Goal: Information Seeking & Learning: Learn about a topic

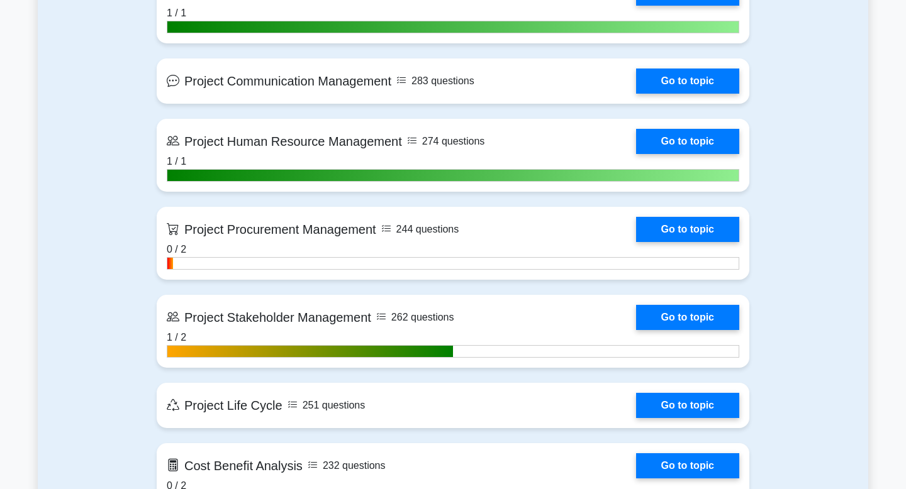
scroll to position [1418, 0]
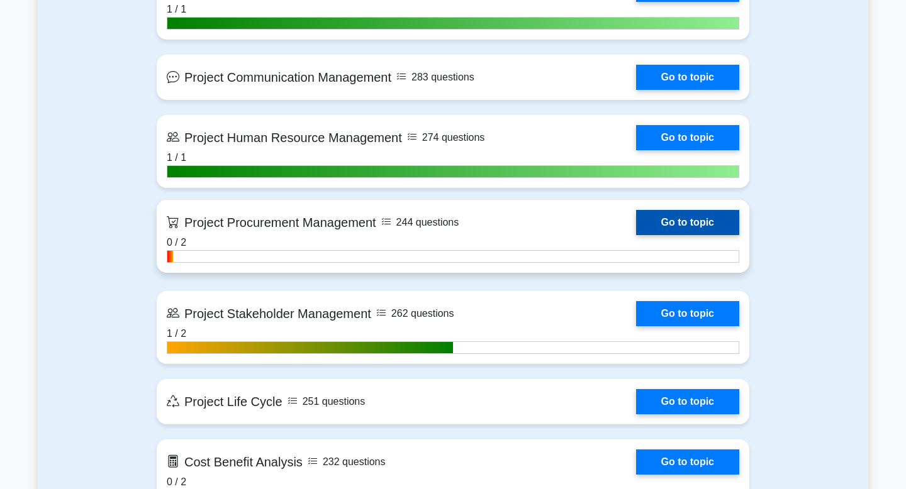
click at [682, 228] on link "Go to topic" at bounding box center [687, 222] width 103 height 25
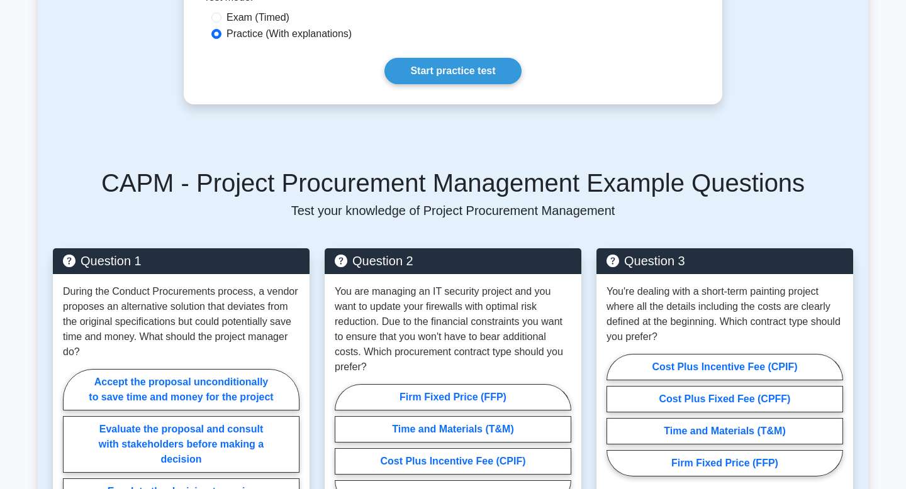
scroll to position [447, 0]
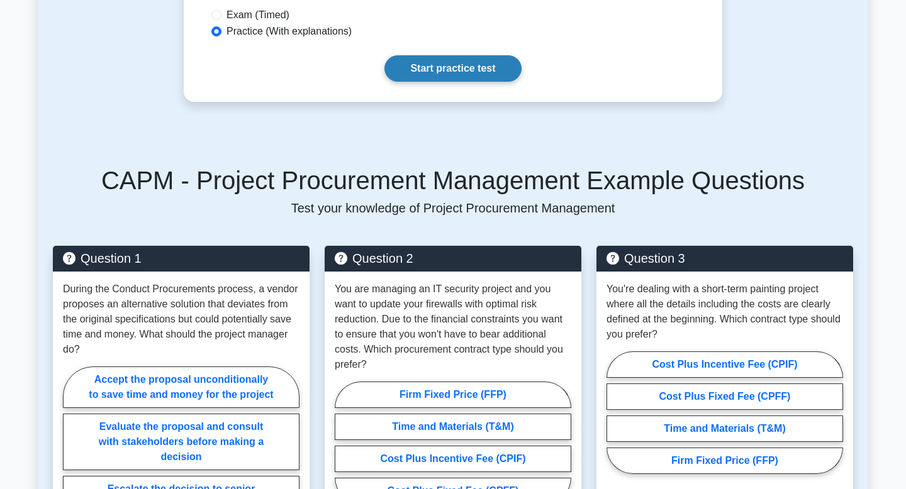
click at [444, 62] on link "Start practice test" at bounding box center [452, 68] width 136 height 26
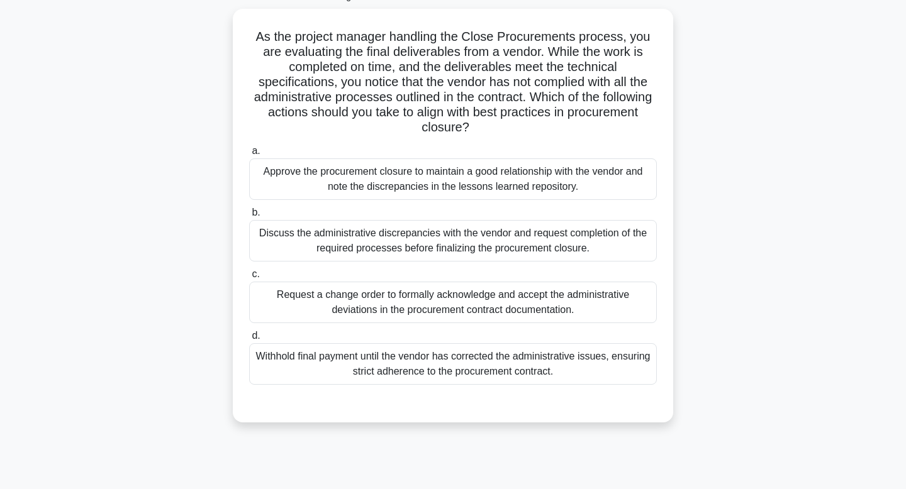
scroll to position [81, 0]
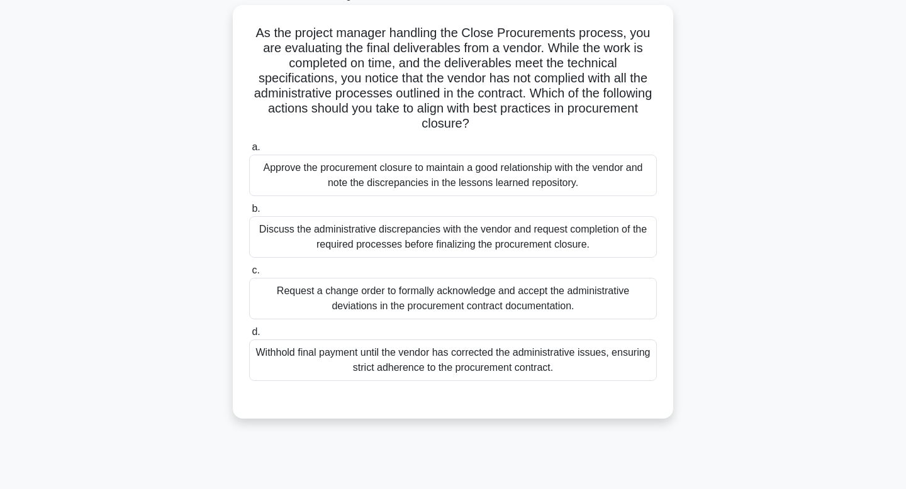
click at [557, 303] on div "Request a change order to formally acknowledge and accept the administrative de…" at bounding box center [453, 299] width 408 height 42
click at [249, 275] on input "c. Request a change order to formally acknowledge and accept the administrative…" at bounding box center [249, 271] width 0 height 8
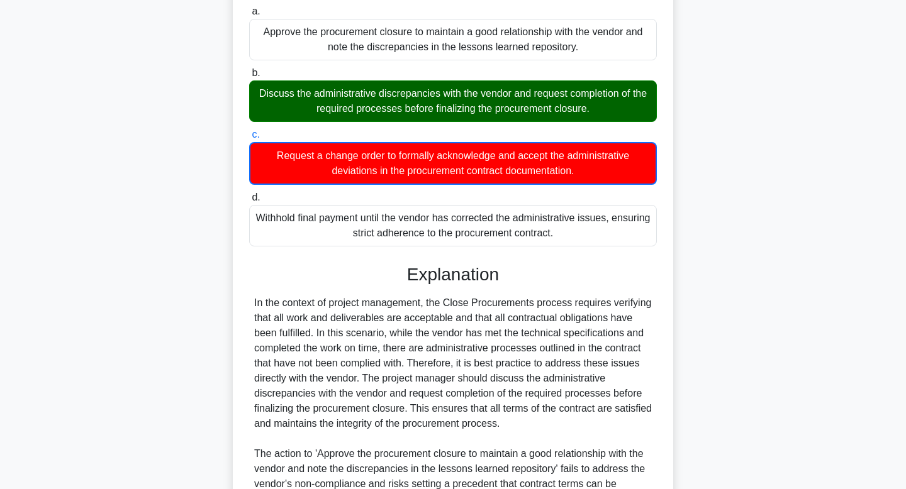
scroll to position [529, 0]
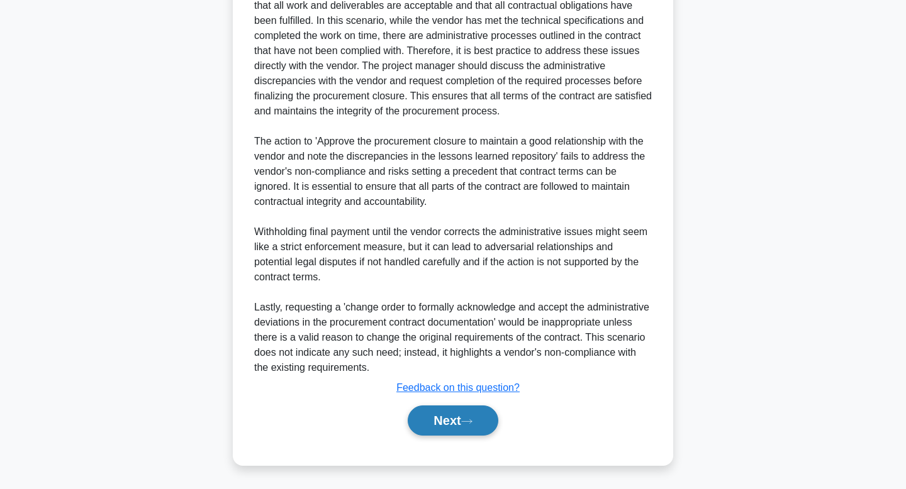
click at [428, 425] on button "Next" at bounding box center [453, 421] width 90 height 30
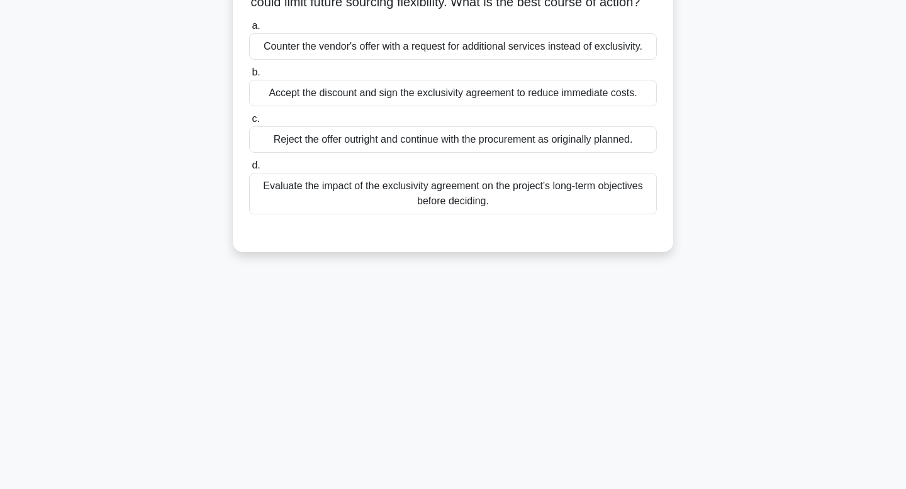
scroll to position [0, 0]
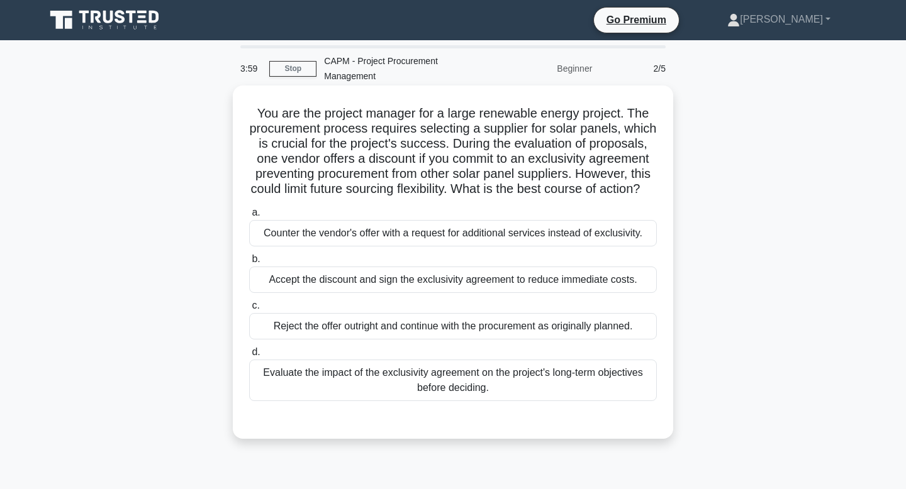
click at [547, 398] on div "Evaluate the impact of the exclusivity agreement on the project's long-term obj…" at bounding box center [453, 381] width 408 height 42
click at [249, 357] on input "d. Evaluate the impact of the exclusivity agreement on the project's long-term …" at bounding box center [249, 352] width 0 height 8
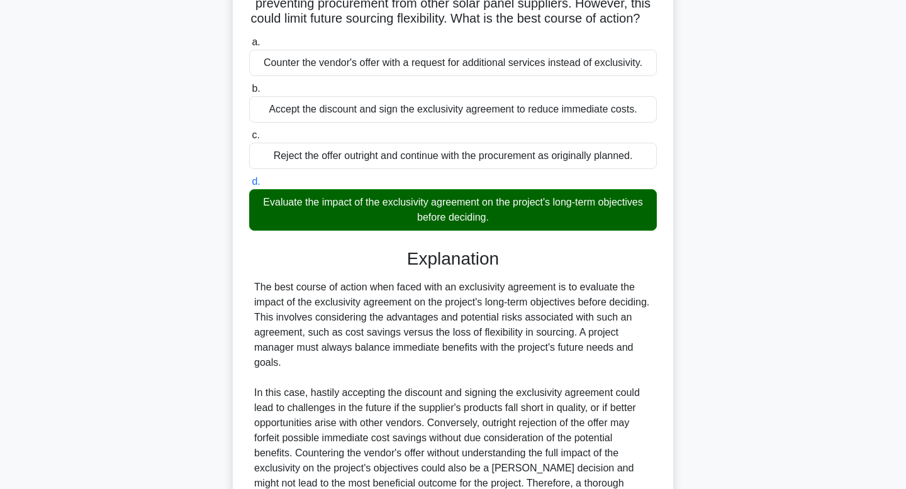
scroll to position [316, 0]
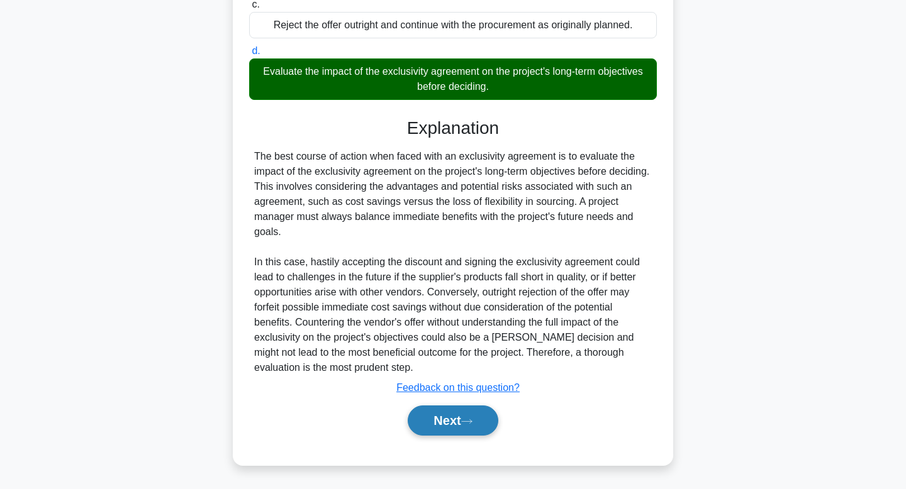
click at [469, 419] on icon at bounding box center [466, 421] width 11 height 7
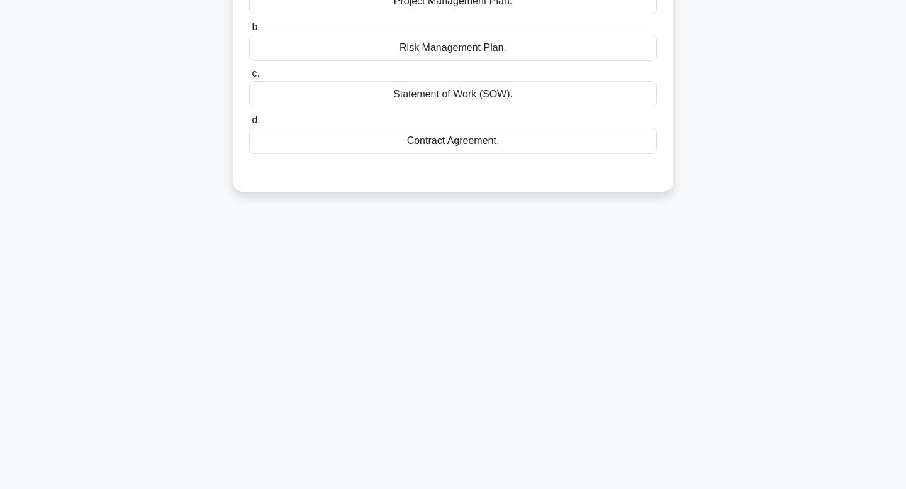
scroll to position [0, 0]
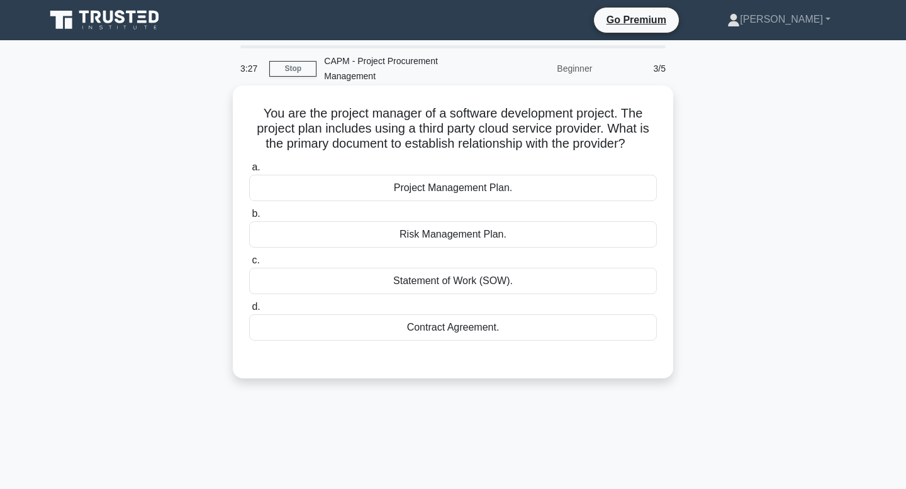
click at [467, 325] on div "Contract Agreement." at bounding box center [453, 328] width 408 height 26
click at [249, 311] on input "d. Contract Agreement." at bounding box center [249, 307] width 0 height 8
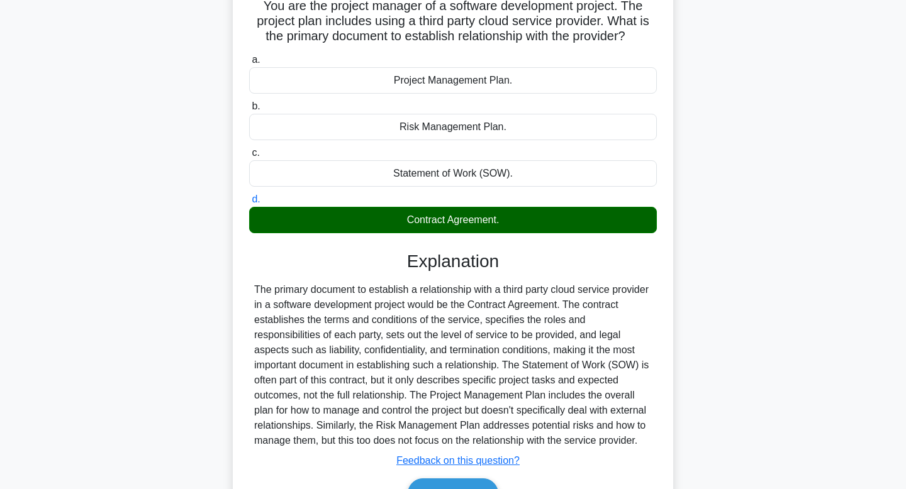
scroll to position [190, 0]
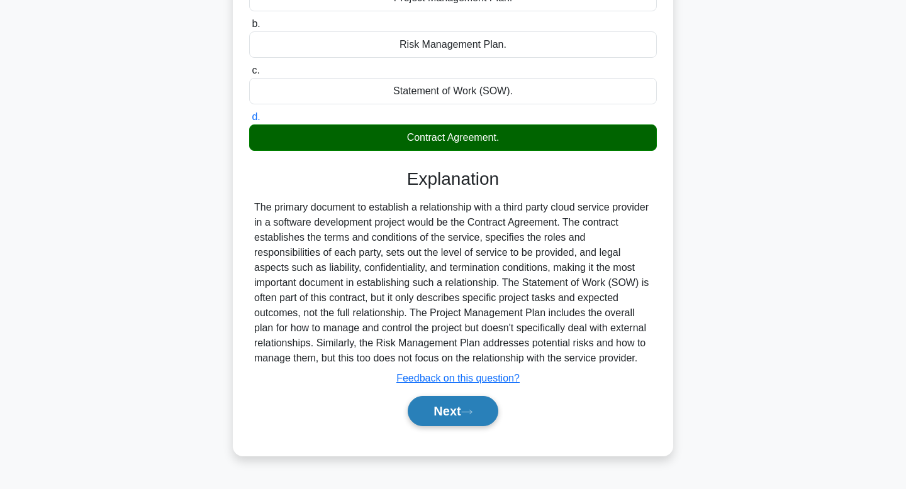
click at [462, 418] on button "Next" at bounding box center [453, 411] width 90 height 30
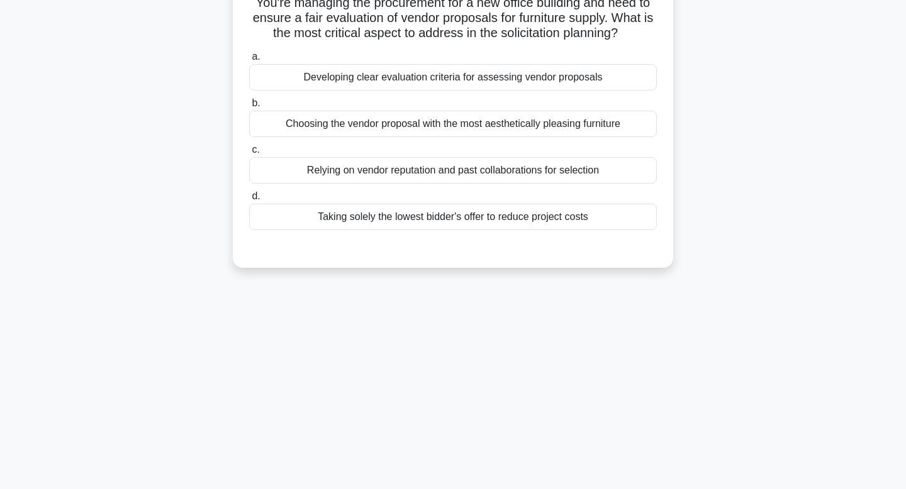
scroll to position [0, 0]
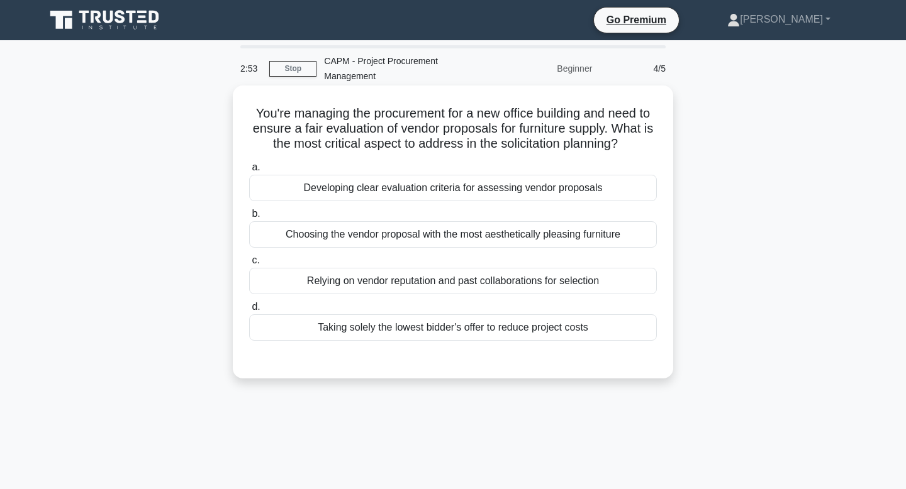
click at [547, 189] on div "Developing clear evaluation criteria for assessing vendor proposals" at bounding box center [453, 188] width 408 height 26
click at [249, 172] on input "a. Developing clear evaluation criteria for assessing vendor proposals" at bounding box center [249, 168] width 0 height 8
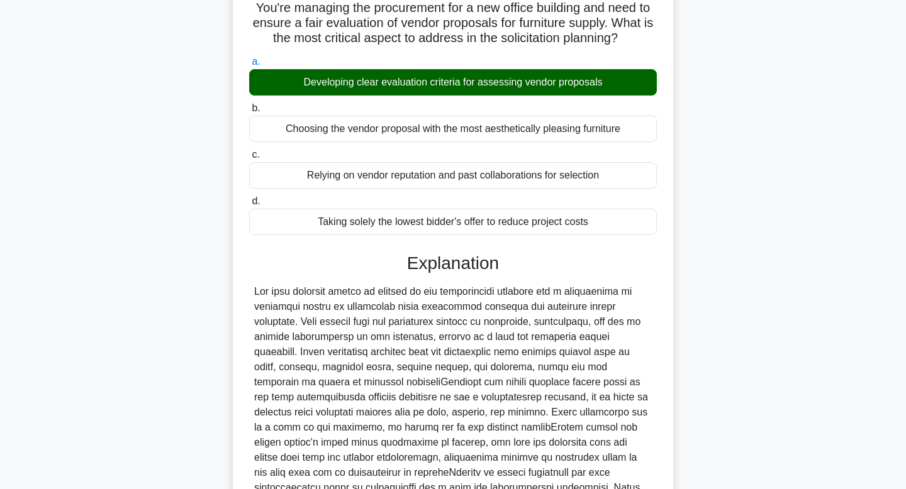
scroll to position [256, 0]
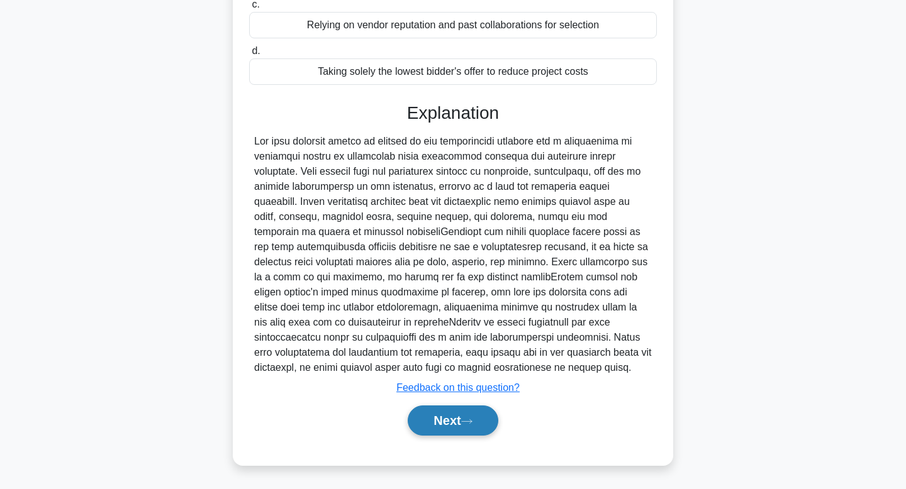
click at [463, 425] on button "Next" at bounding box center [453, 421] width 90 height 30
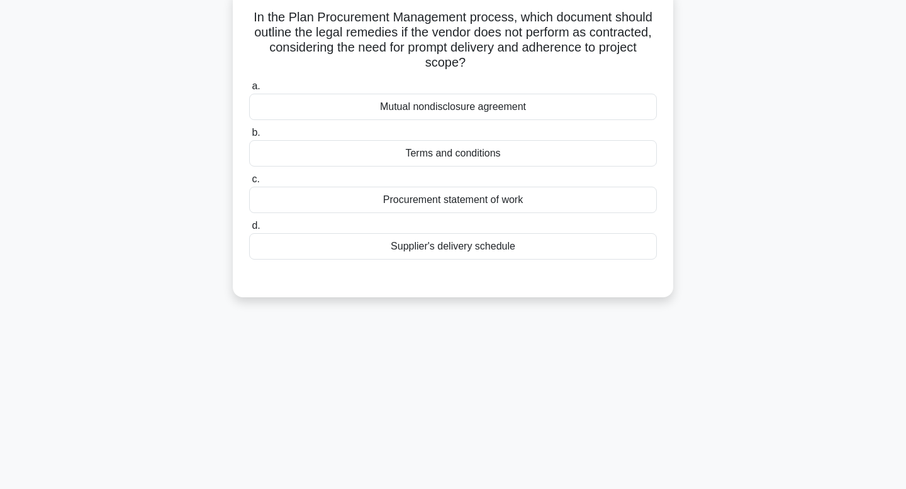
scroll to position [0, 0]
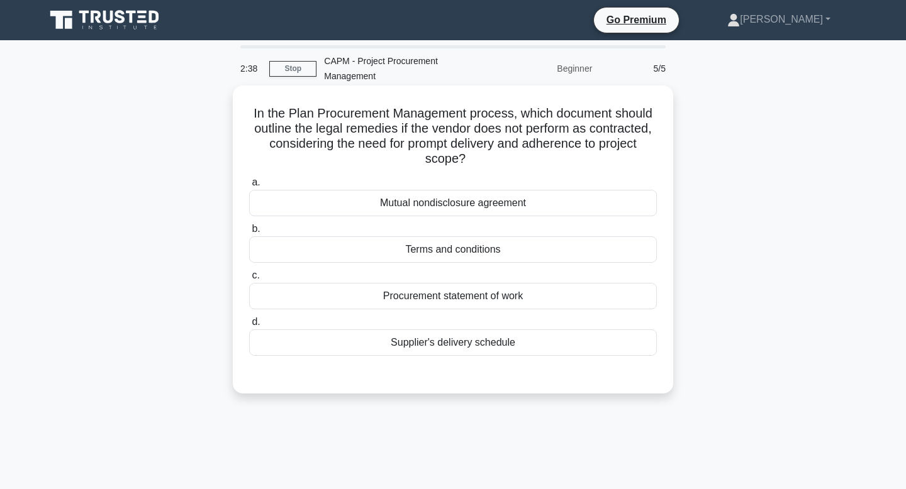
click at [520, 248] on div "Terms and conditions" at bounding box center [453, 250] width 408 height 26
click at [249, 233] on input "b. Terms and conditions" at bounding box center [249, 229] width 0 height 8
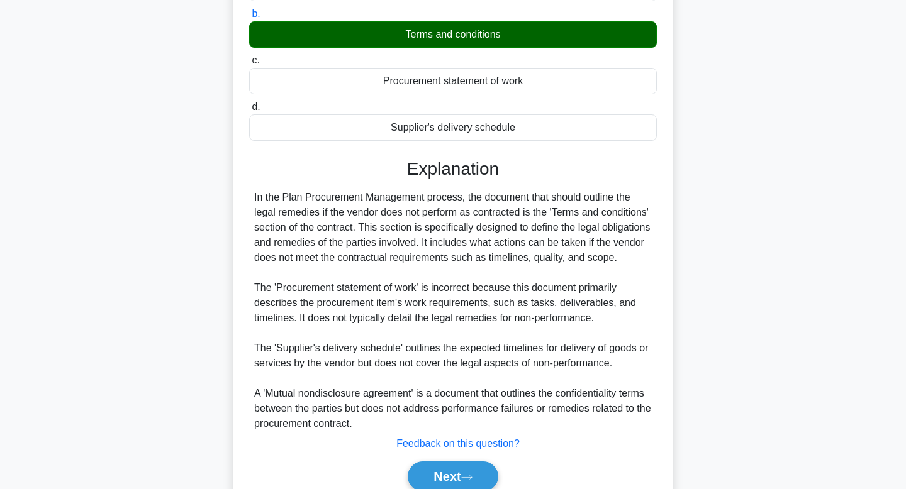
scroll to position [271, 0]
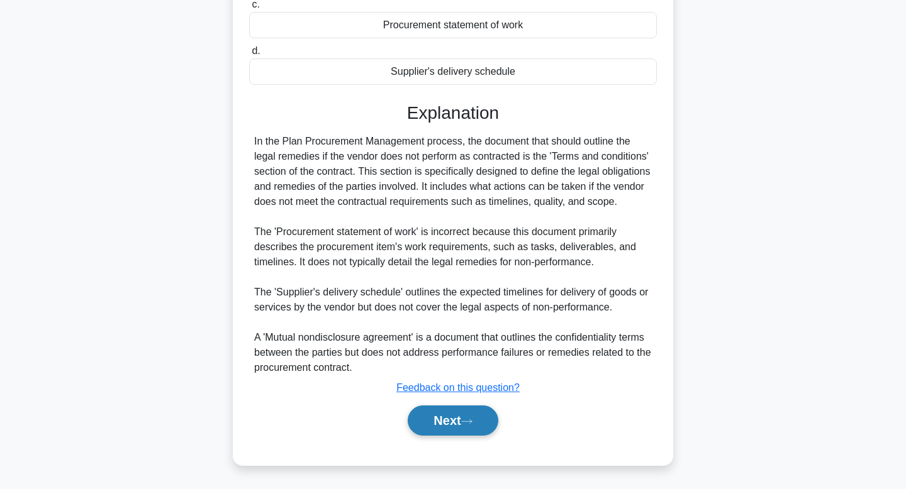
click at [452, 428] on button "Next" at bounding box center [453, 421] width 90 height 30
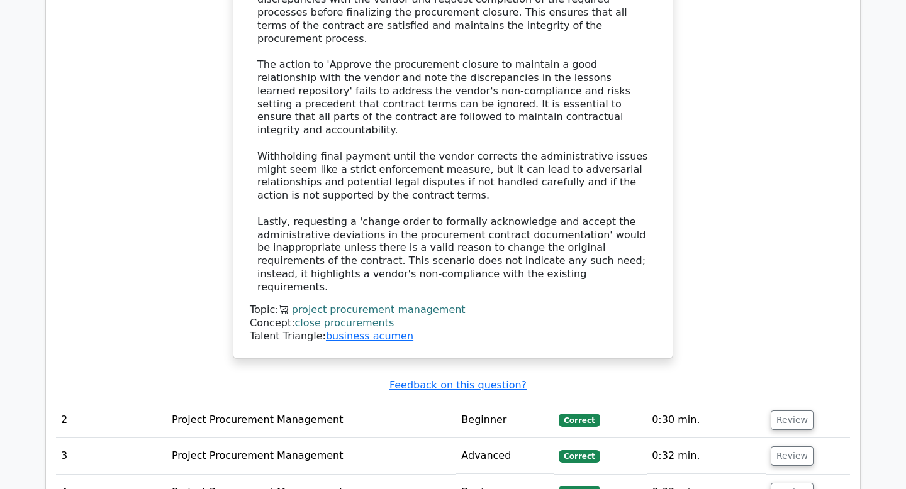
scroll to position [2256, 0]
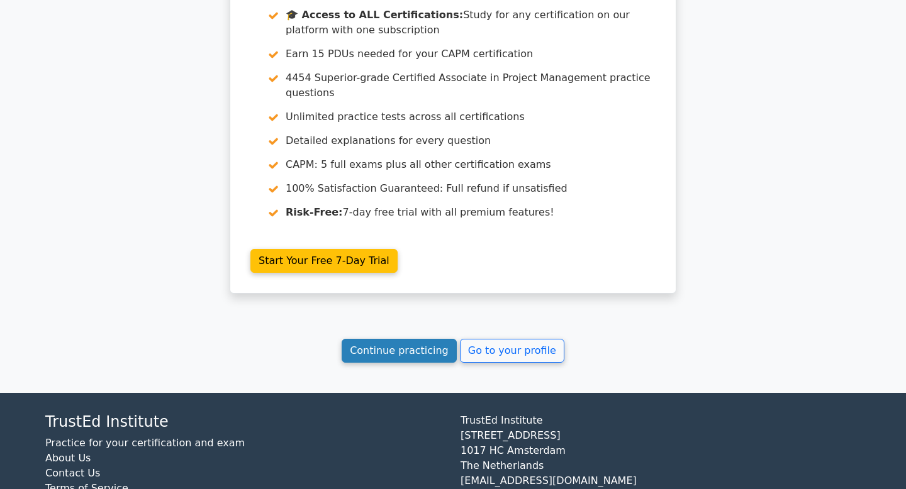
click at [421, 339] on link "Continue practicing" at bounding box center [399, 351] width 115 height 24
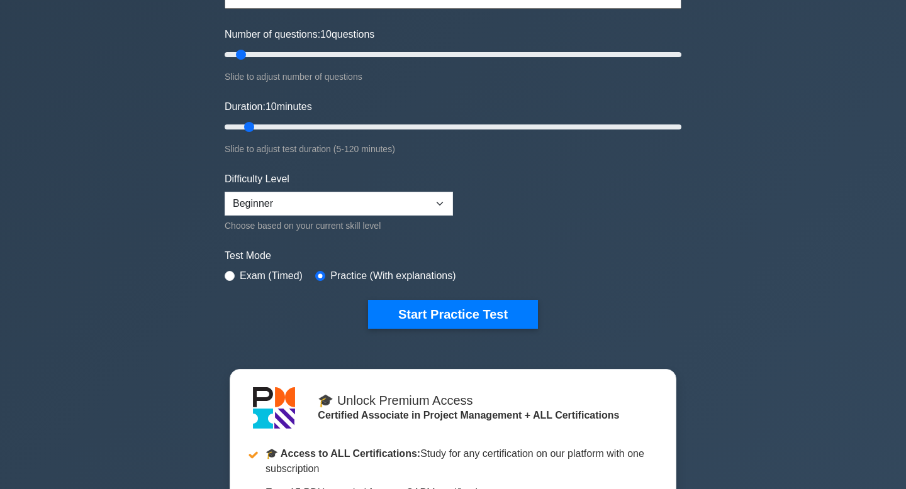
scroll to position [152, 0]
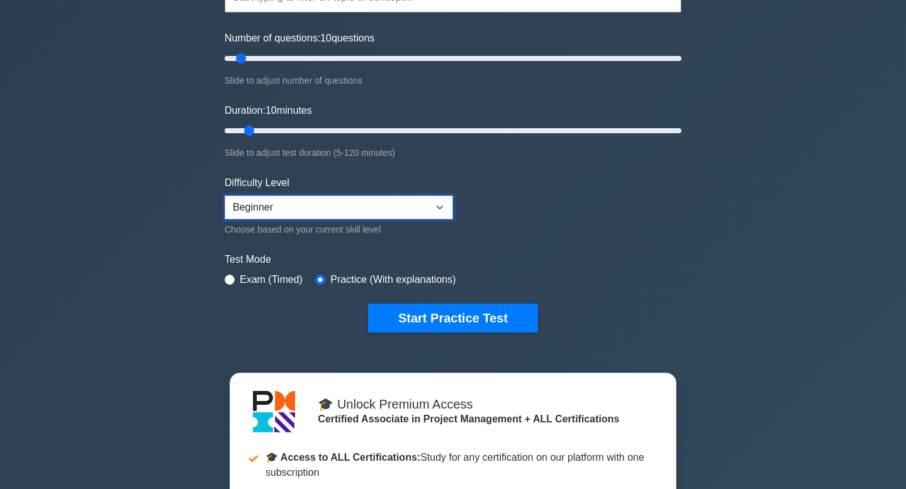
click at [426, 212] on select "Beginner Intermediate Expert" at bounding box center [339, 208] width 228 height 24
select select "intermediate"
click at [225, 196] on select "Beginner Intermediate Expert" at bounding box center [339, 208] width 228 height 24
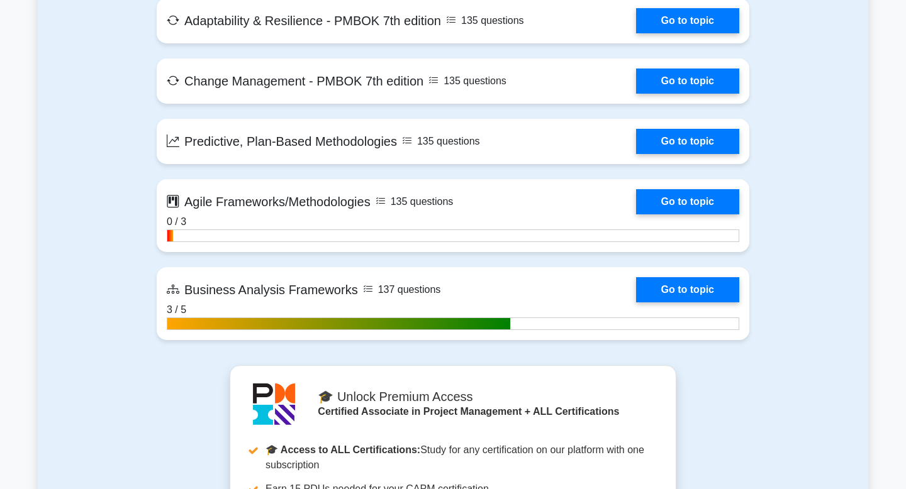
scroll to position [3309, 0]
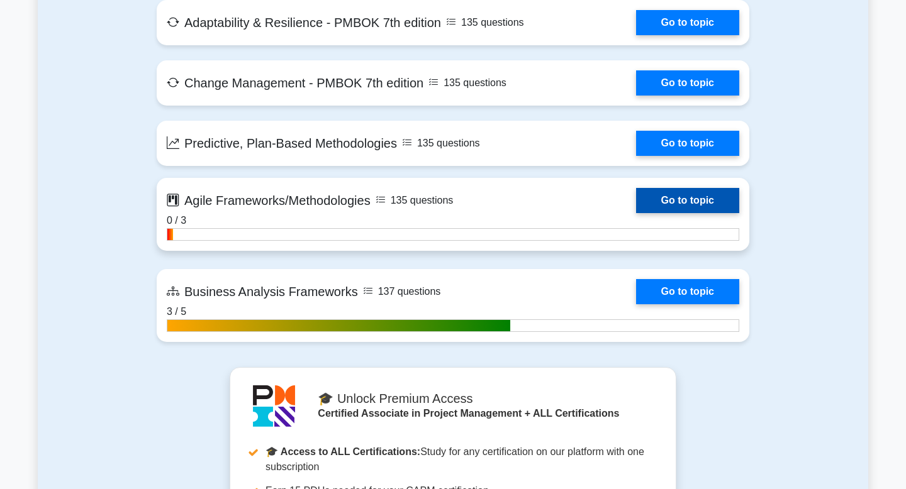
click at [668, 203] on link "Go to topic" at bounding box center [687, 200] width 103 height 25
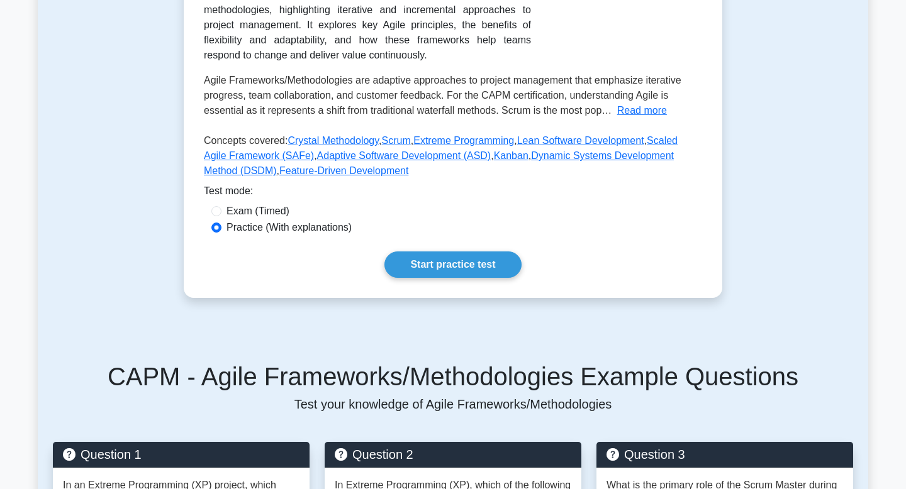
scroll to position [255, 0]
